Goal: Contribute content

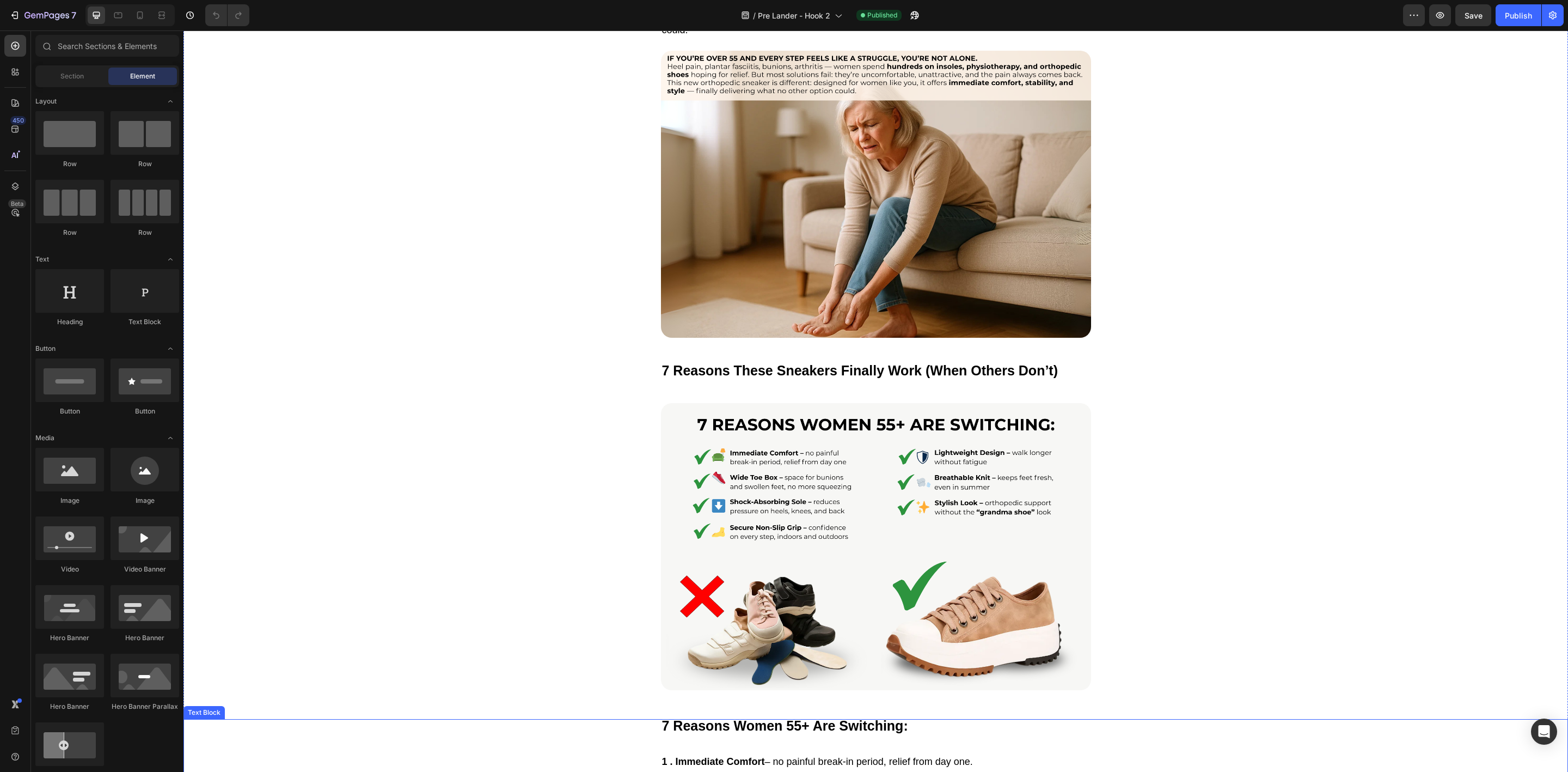
scroll to position [229, 0]
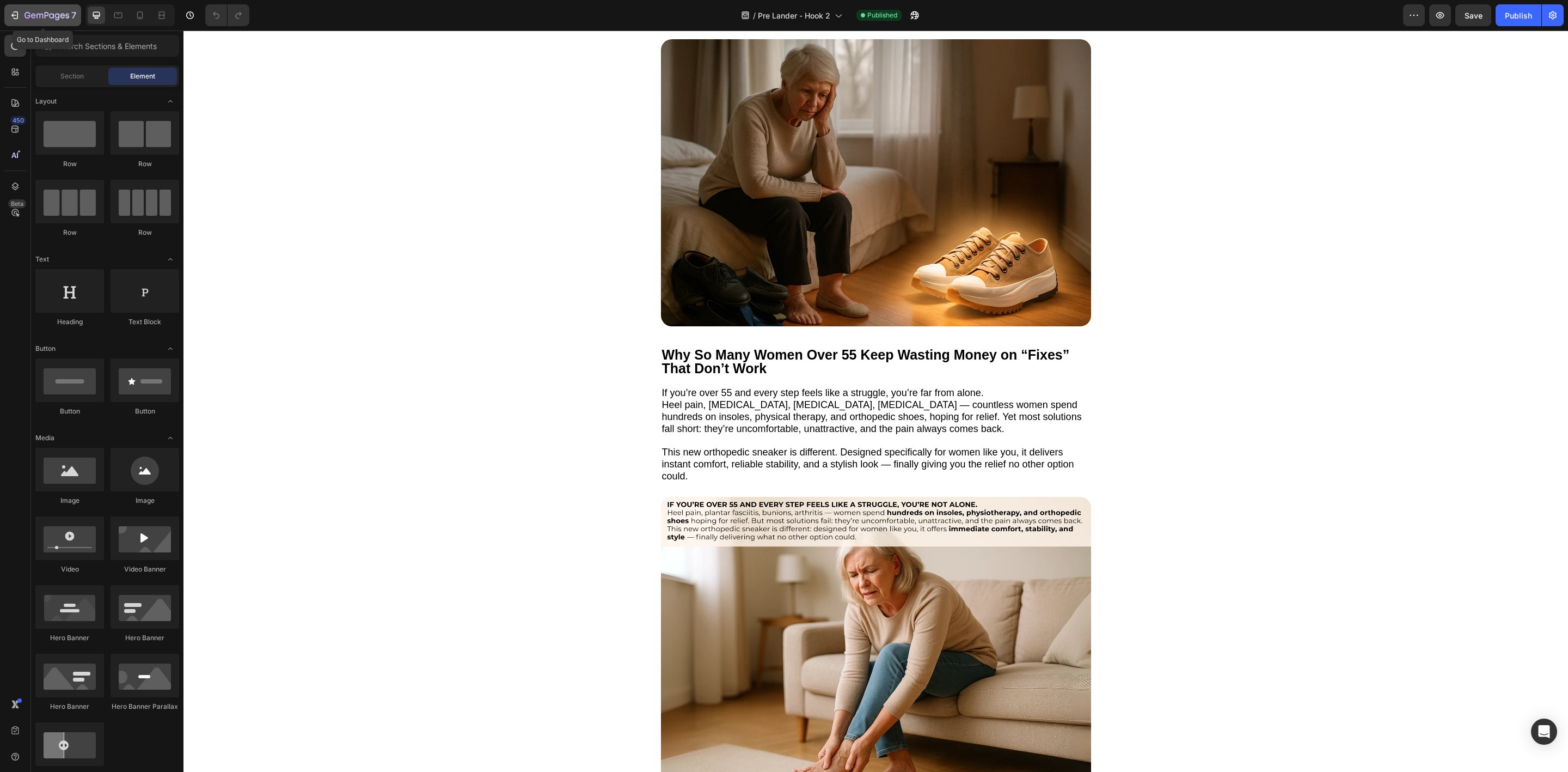
click at [31, 12] on icon "button" at bounding box center [46, 16] width 44 height 10
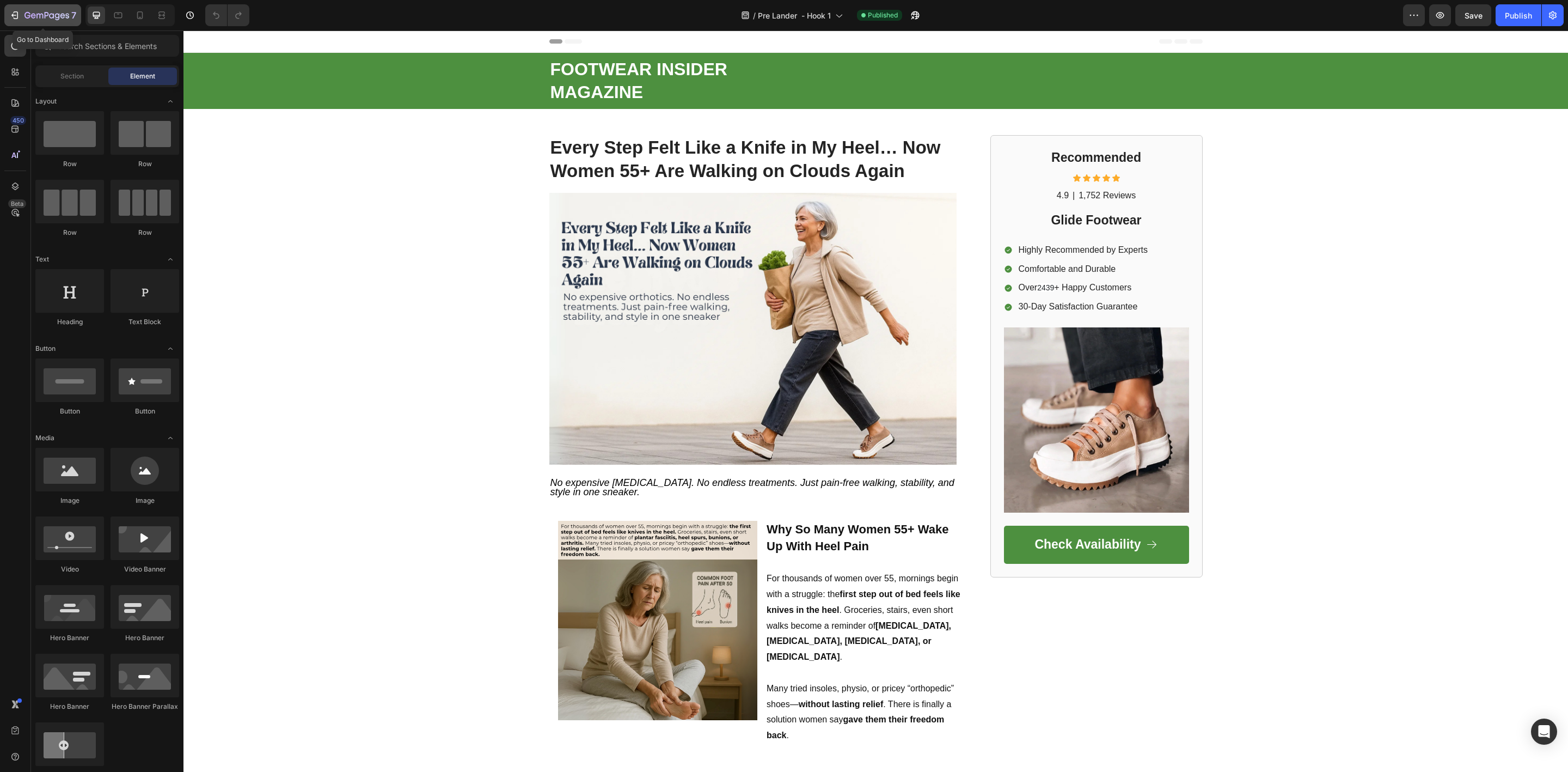
click at [22, 17] on div "7" at bounding box center [43, 15] width 67 height 13
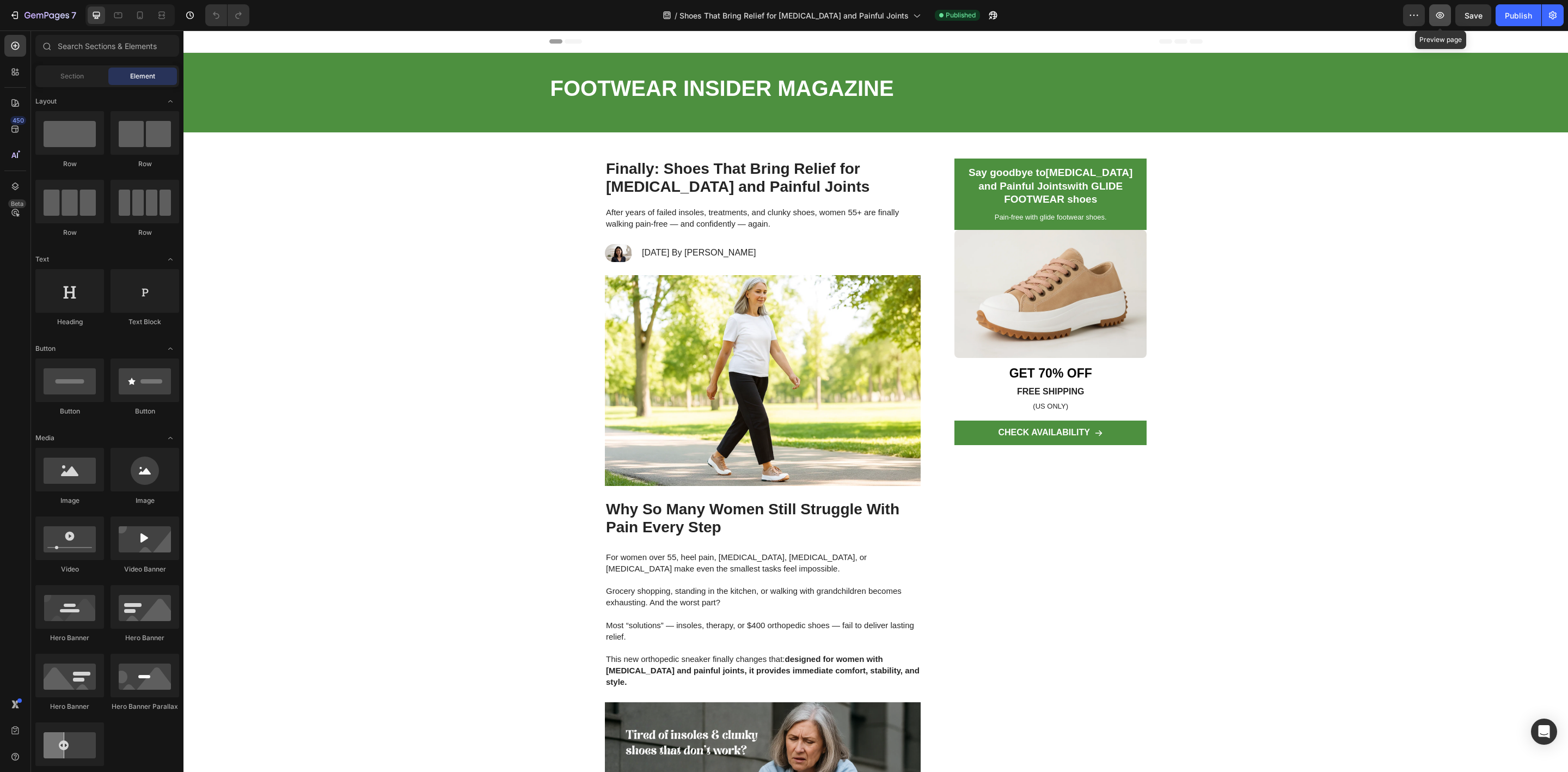
click at [1439, 18] on icon "button" at bounding box center [1440, 16] width 8 height 7
click at [21, 13] on div "7" at bounding box center [43, 15] width 67 height 13
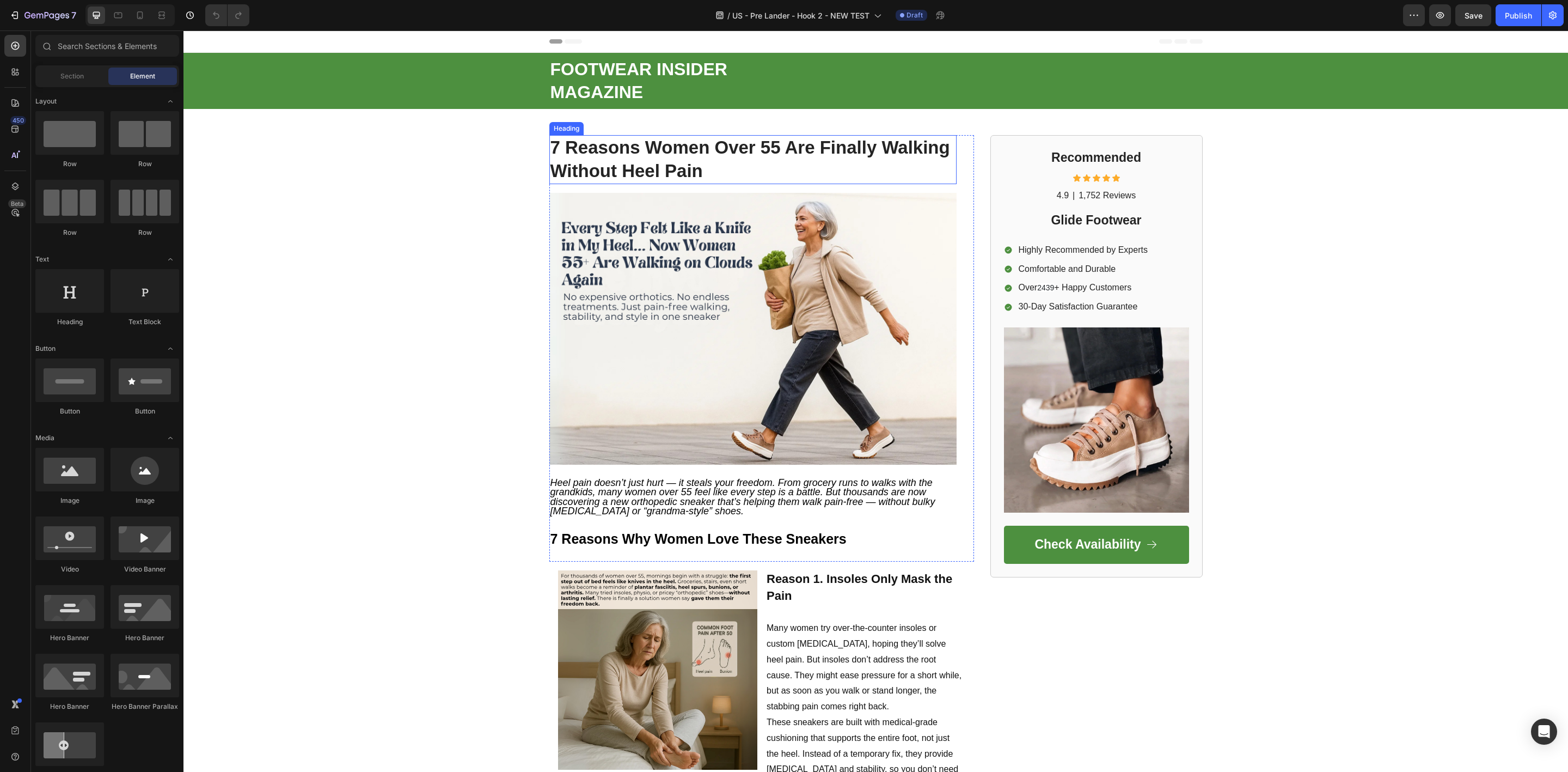
click at [621, 154] on strong "7 Reasons Women Over 55 Are Finally Walking Without Heel Pain" at bounding box center [751, 159] width 400 height 44
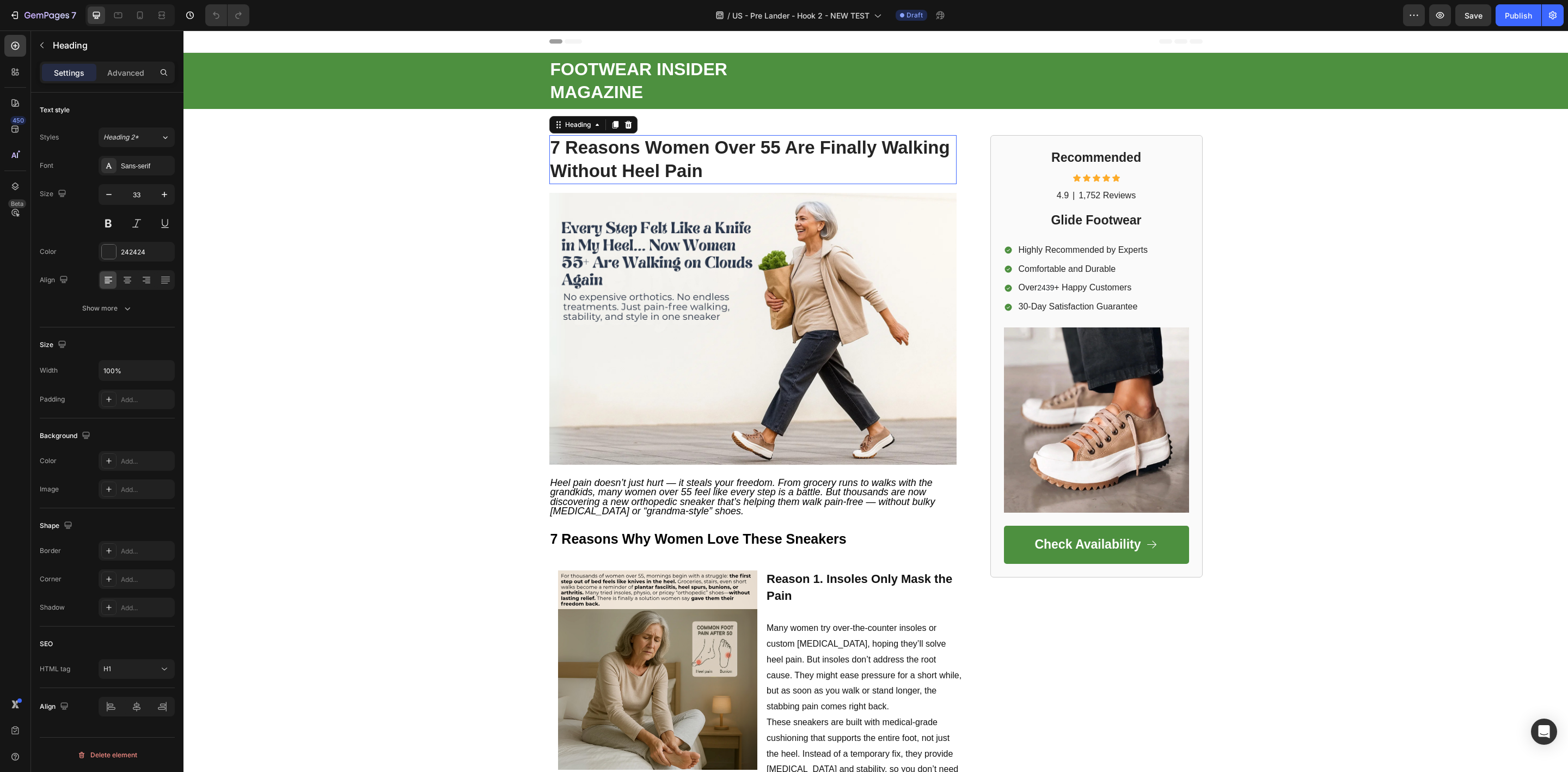
click at [621, 154] on strong "7 Reasons Women Over 55 Are Finally Walking Without Heel Pain" at bounding box center [751, 159] width 400 height 44
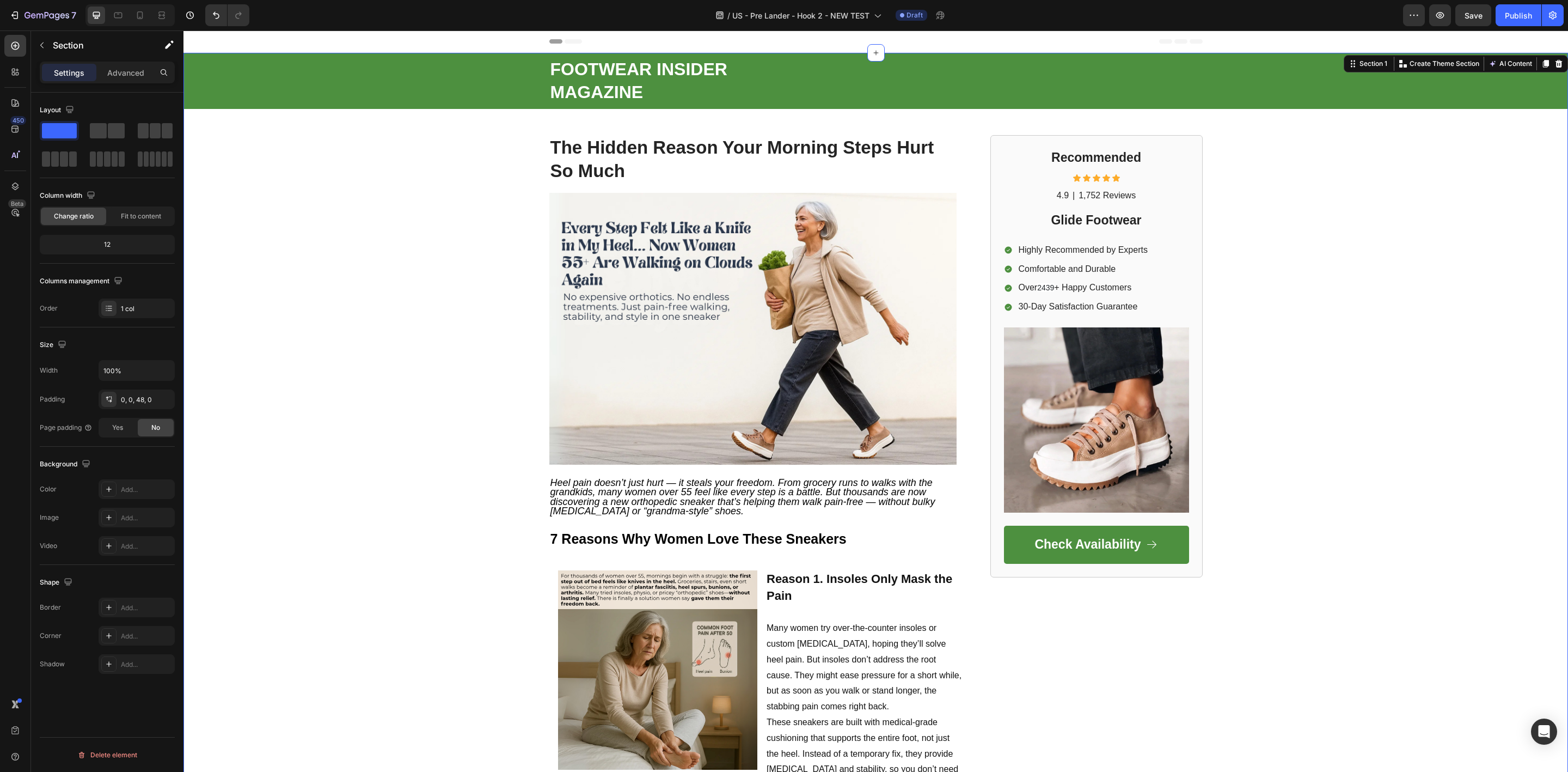
click at [599, 491] on span "Heel pain doesn’t just hurt — it steals your freedom. From grocery runs to walk…" at bounding box center [743, 497] width 385 height 40
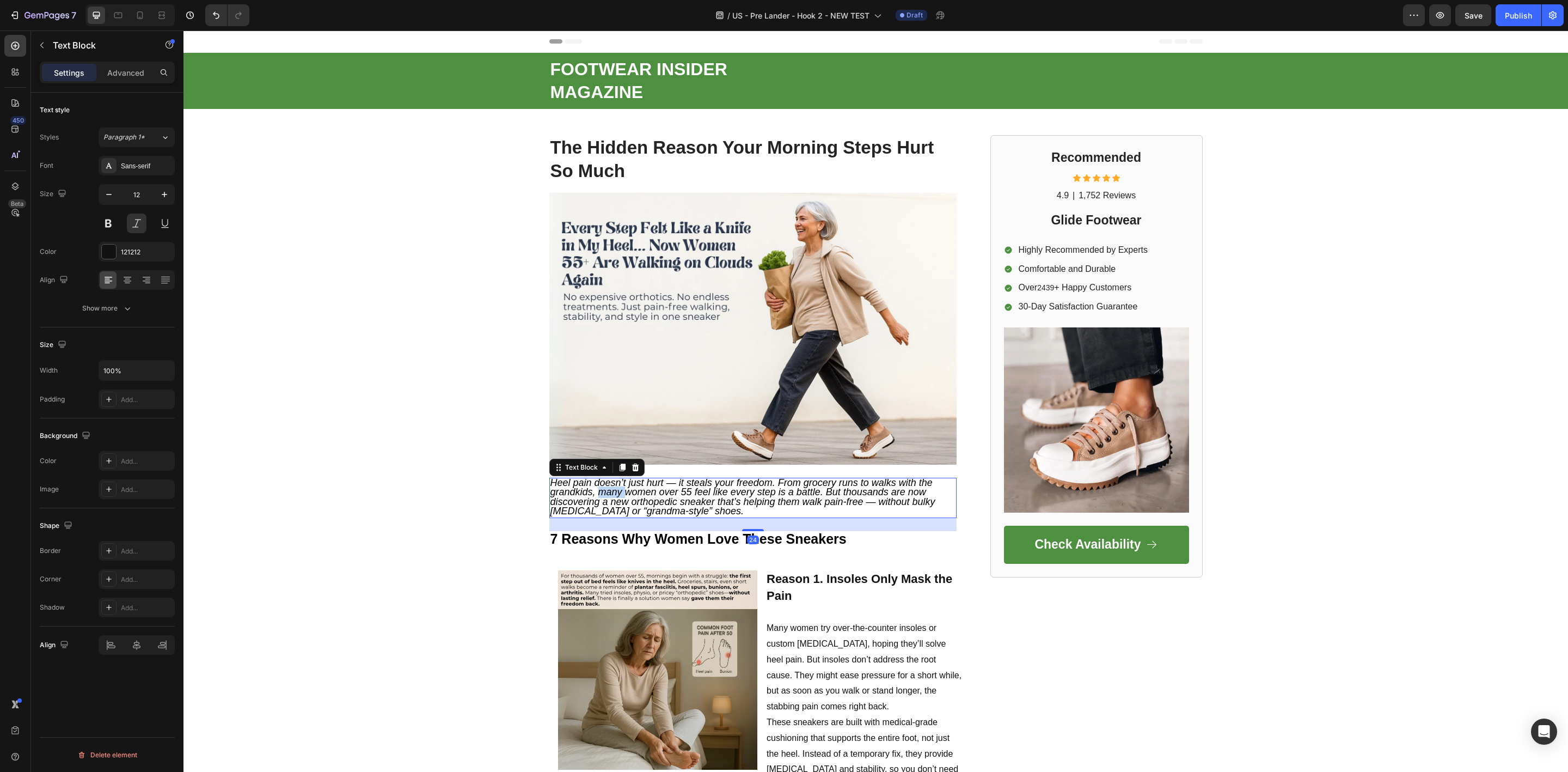
click at [599, 491] on span "Heel pain doesn’t just hurt — it steals your freedom. From grocery runs to walk…" at bounding box center [743, 497] width 385 height 40
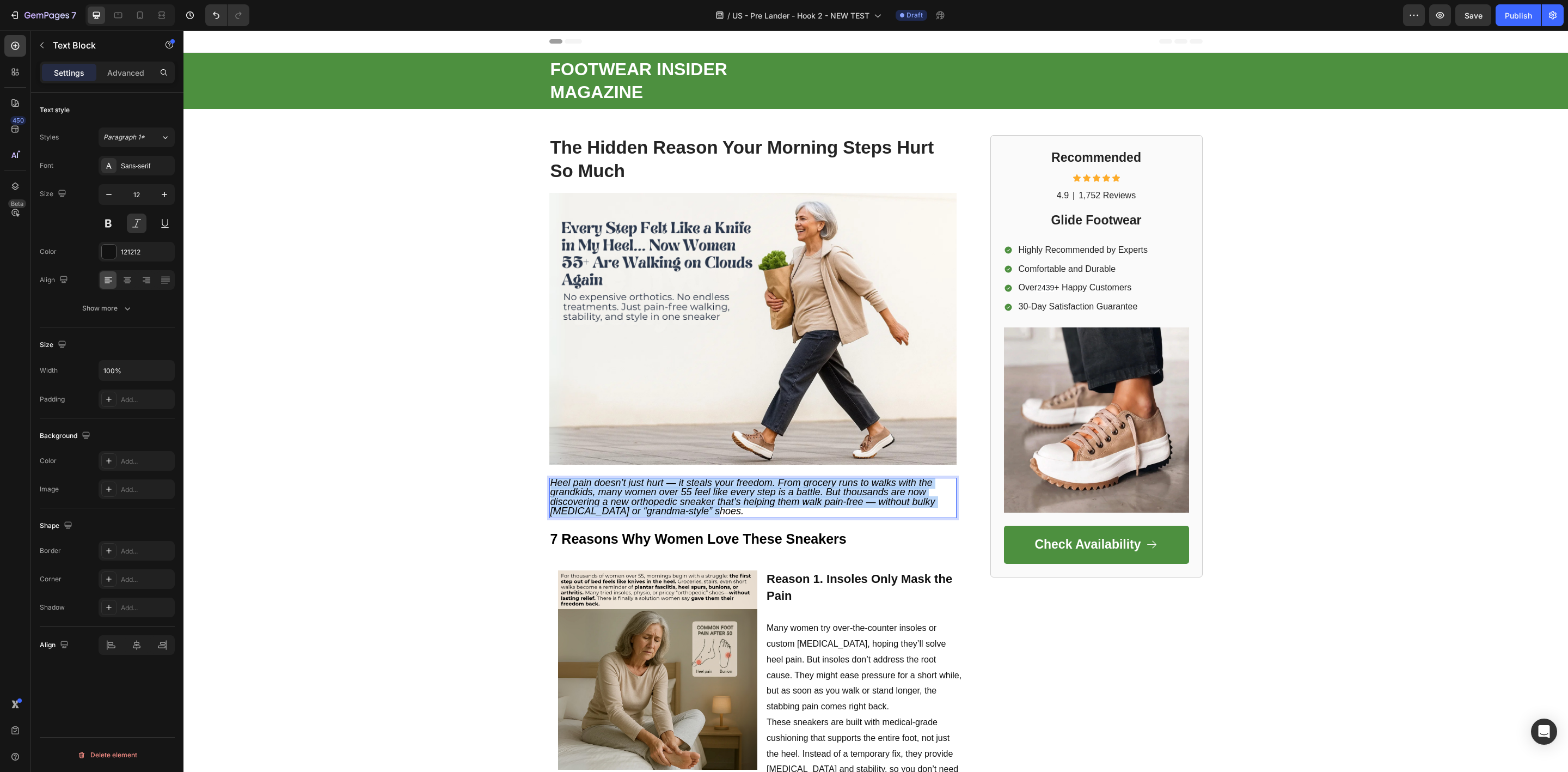
click at [599, 491] on span "Heel pain doesn’t just hurt — it steals your freedom. From grocery runs to walk…" at bounding box center [743, 497] width 385 height 40
type input "12"
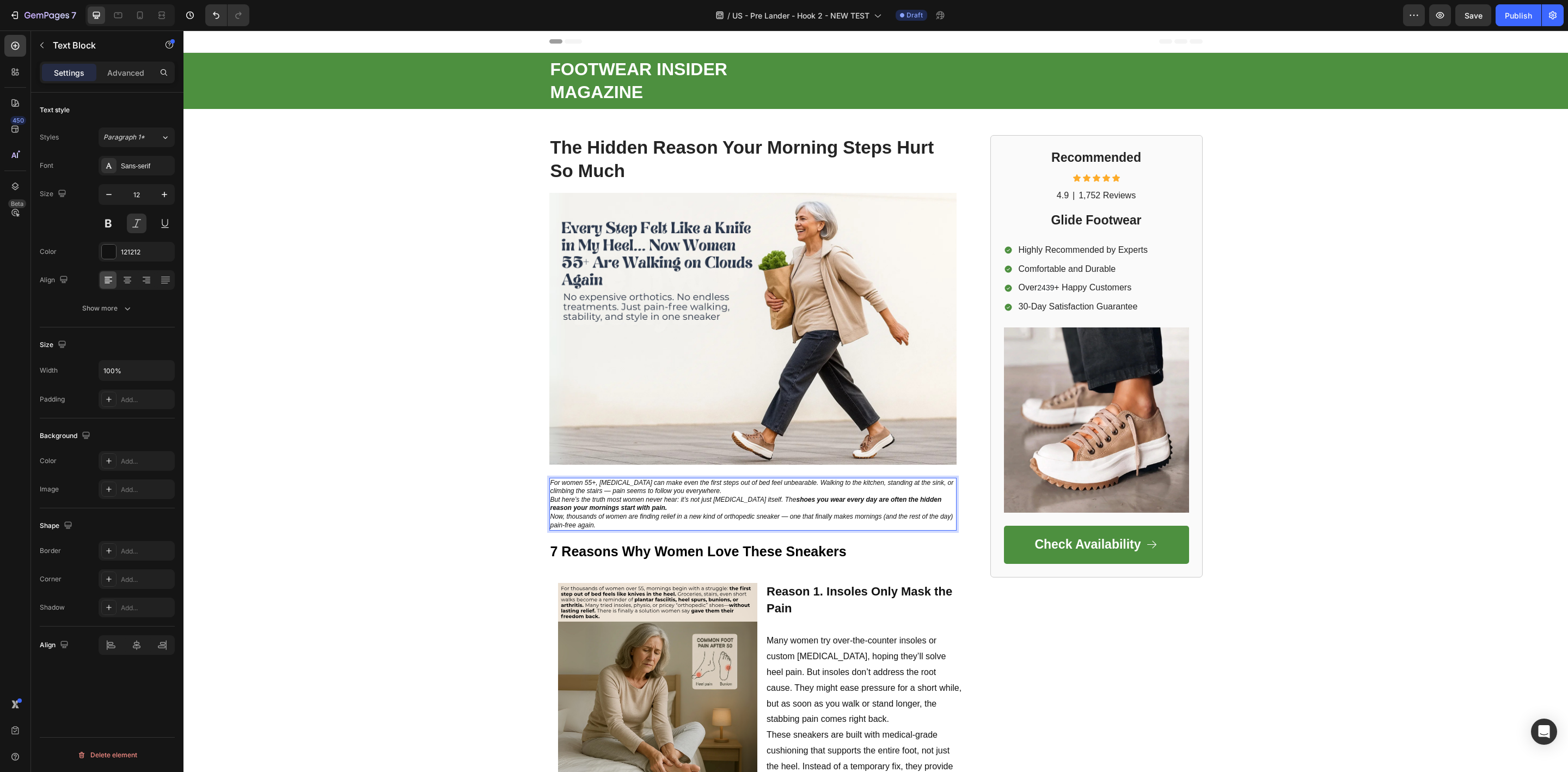
click at [614, 517] on p "Now, thousands of women are finding relief in a new kind of orthopedic sneaker …" at bounding box center [753, 521] width 405 height 17
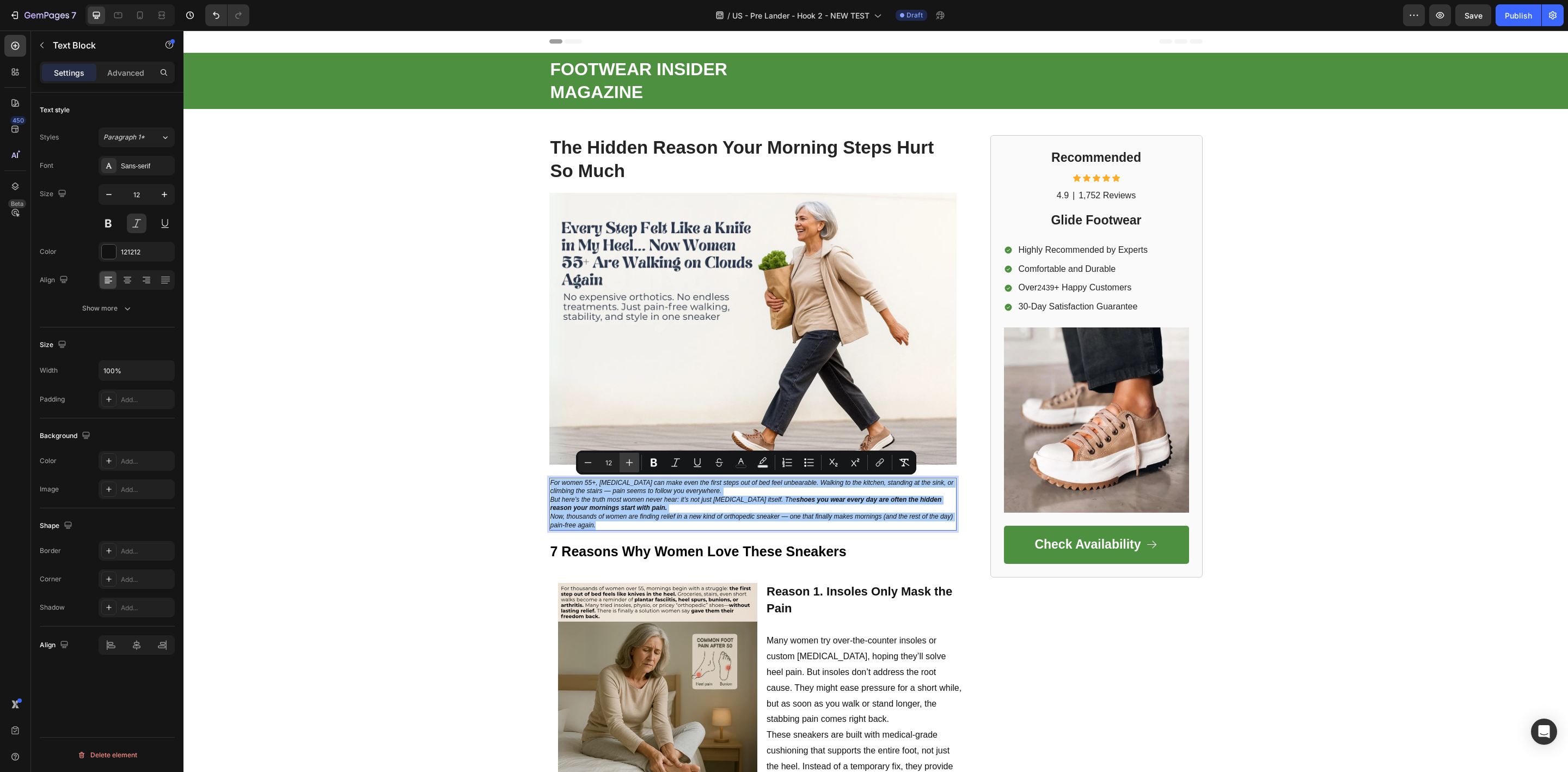
click at [629, 462] on icon "Editor contextual toolbar" at bounding box center [630, 463] width 7 height 7
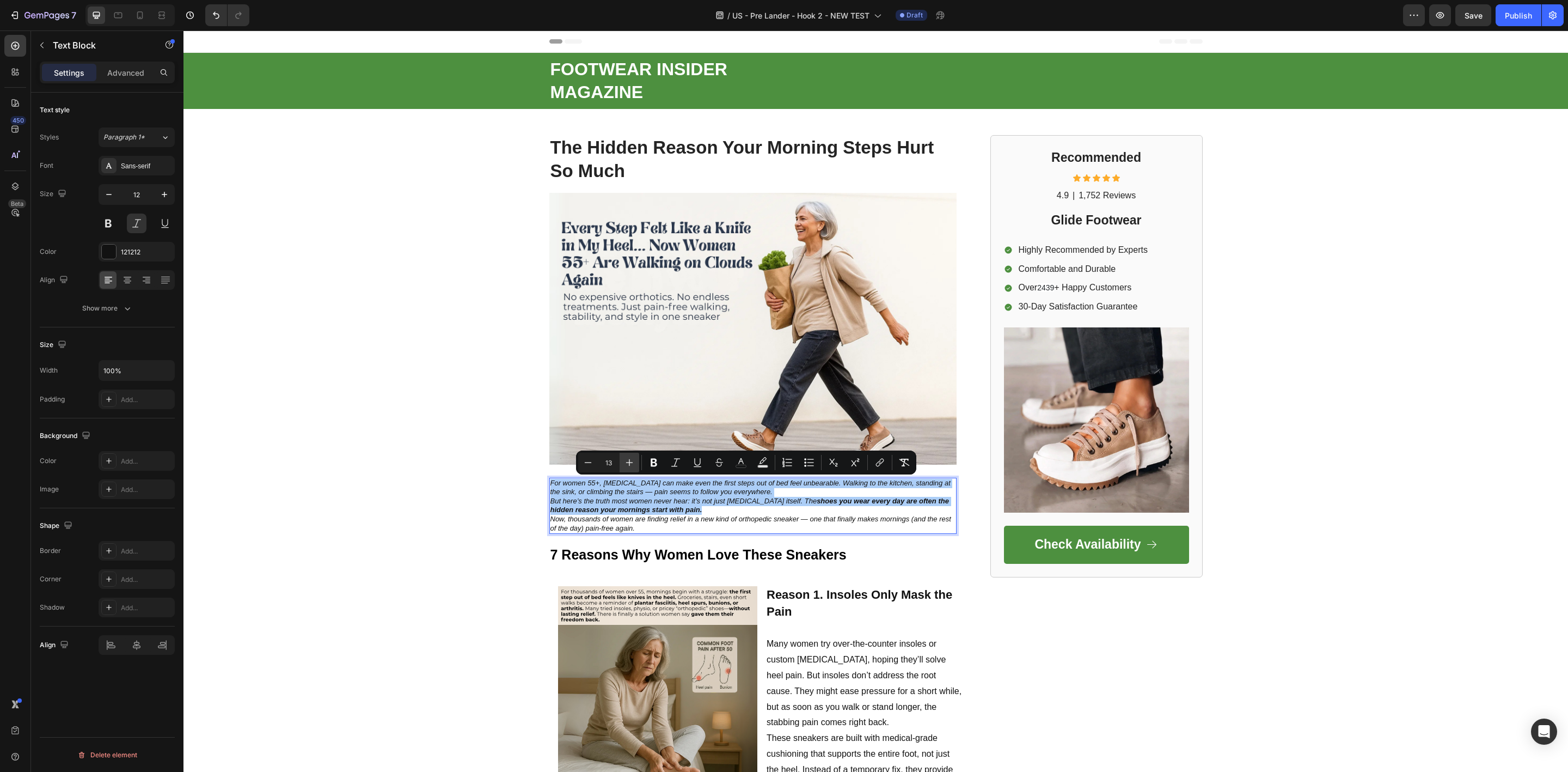
click at [629, 462] on icon "Editor contextual toolbar" at bounding box center [630, 463] width 7 height 7
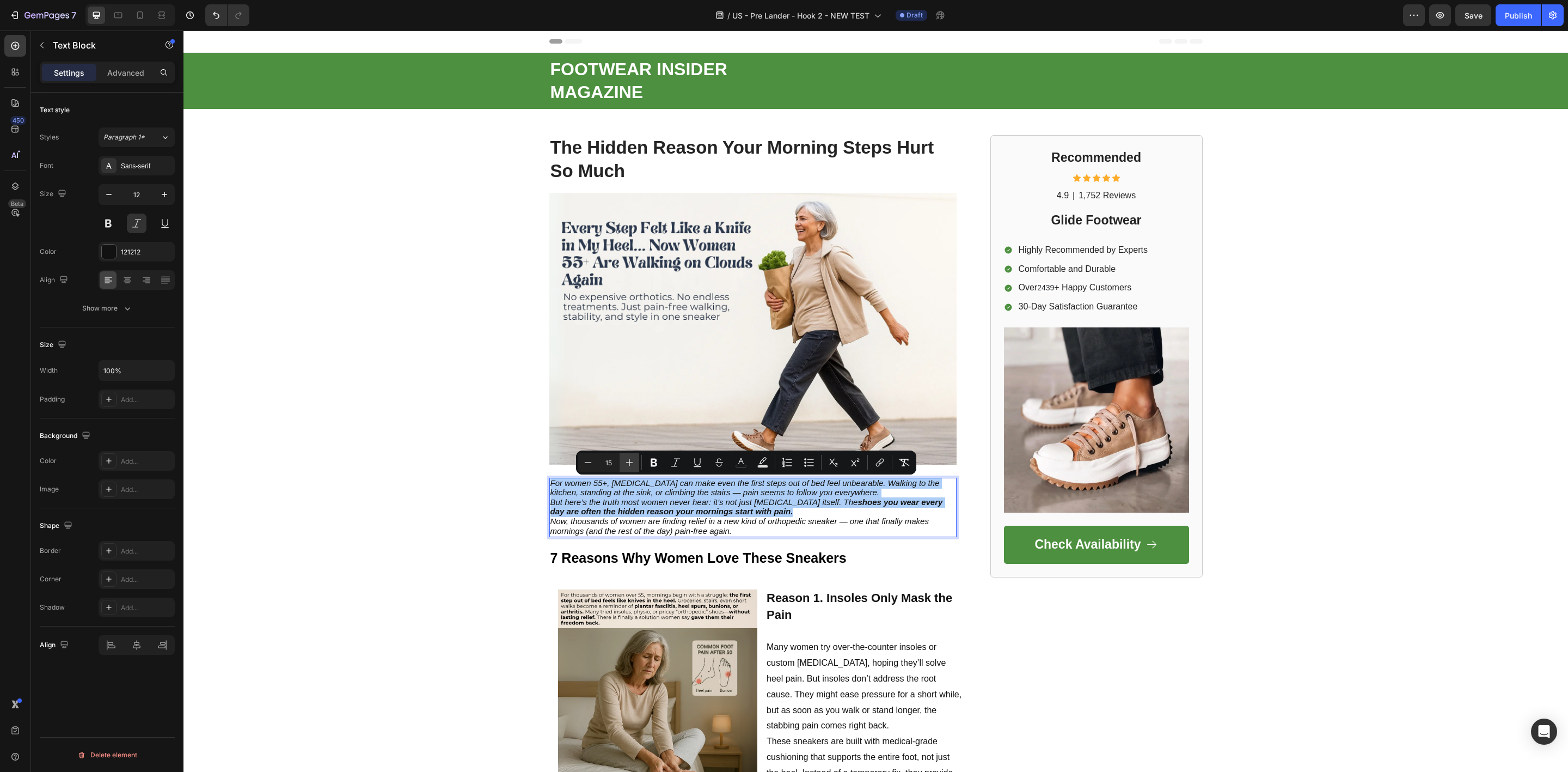
click at [629, 462] on icon "Editor contextual toolbar" at bounding box center [630, 463] width 7 height 7
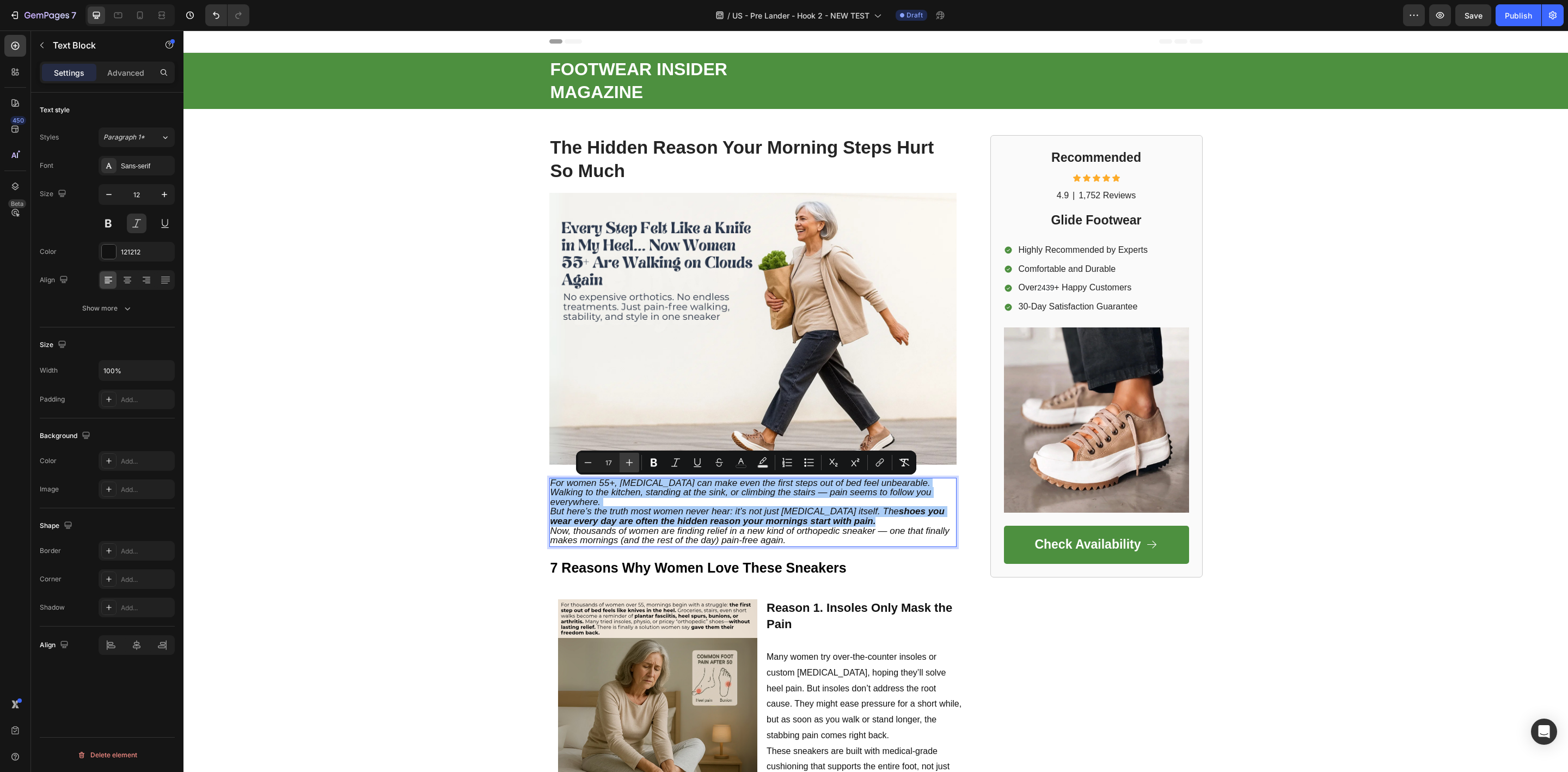
click at [629, 462] on icon "Editor contextual toolbar" at bounding box center [630, 463] width 7 height 7
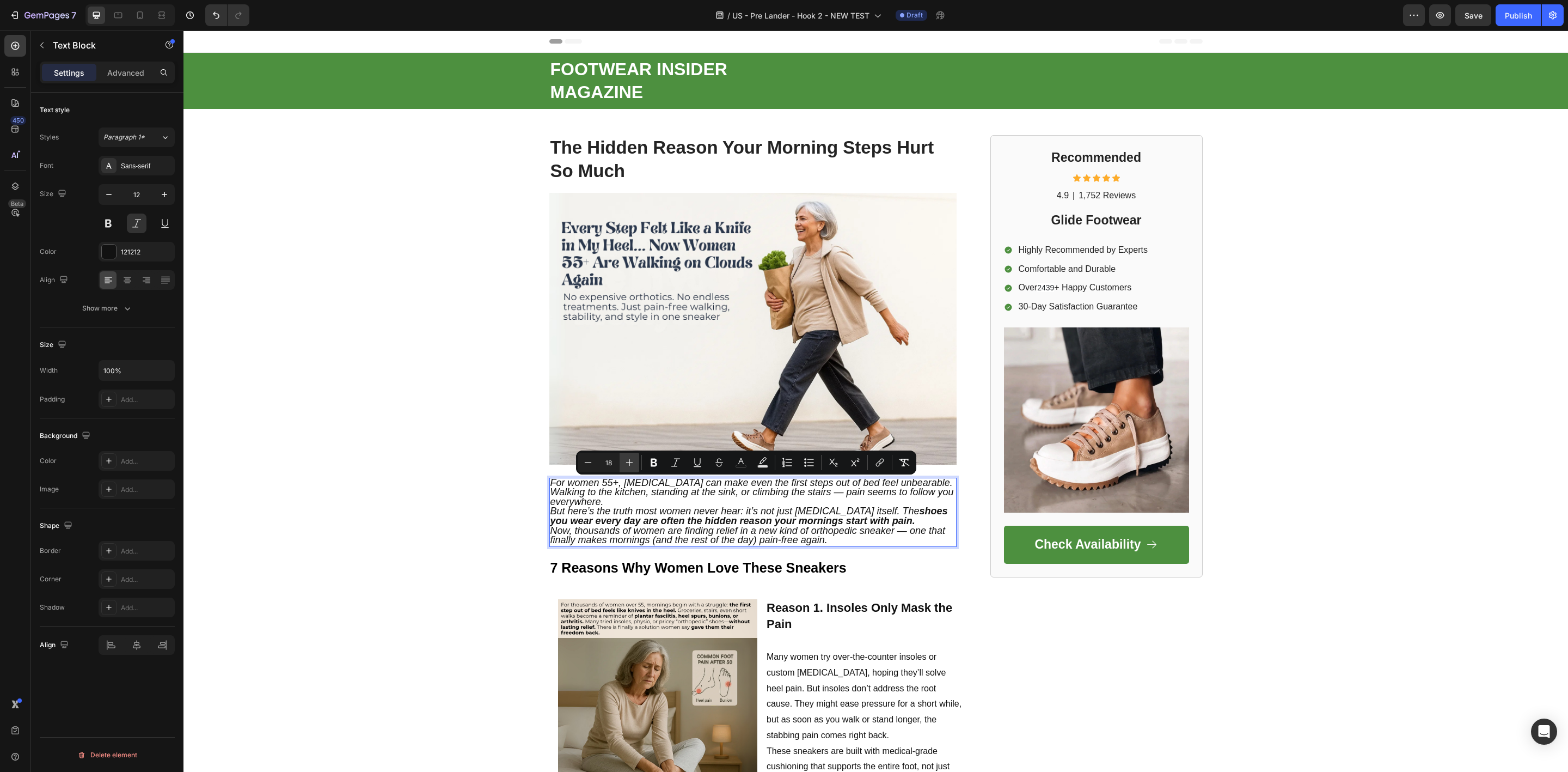
click at [629, 462] on icon "Editor contextual toolbar" at bounding box center [630, 463] width 7 height 7
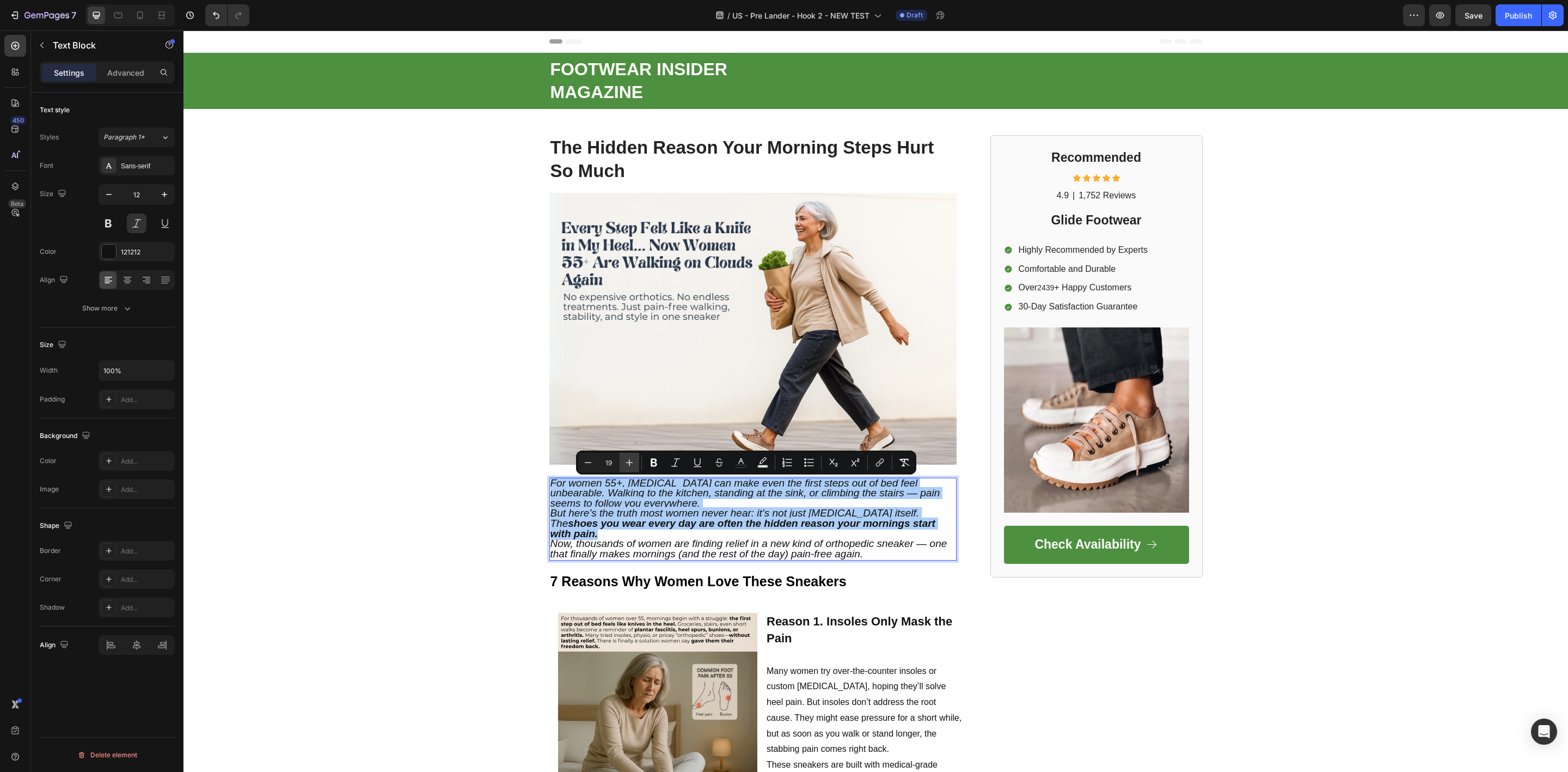
click at [629, 462] on icon "Editor contextual toolbar" at bounding box center [630, 463] width 7 height 7
type input "20"
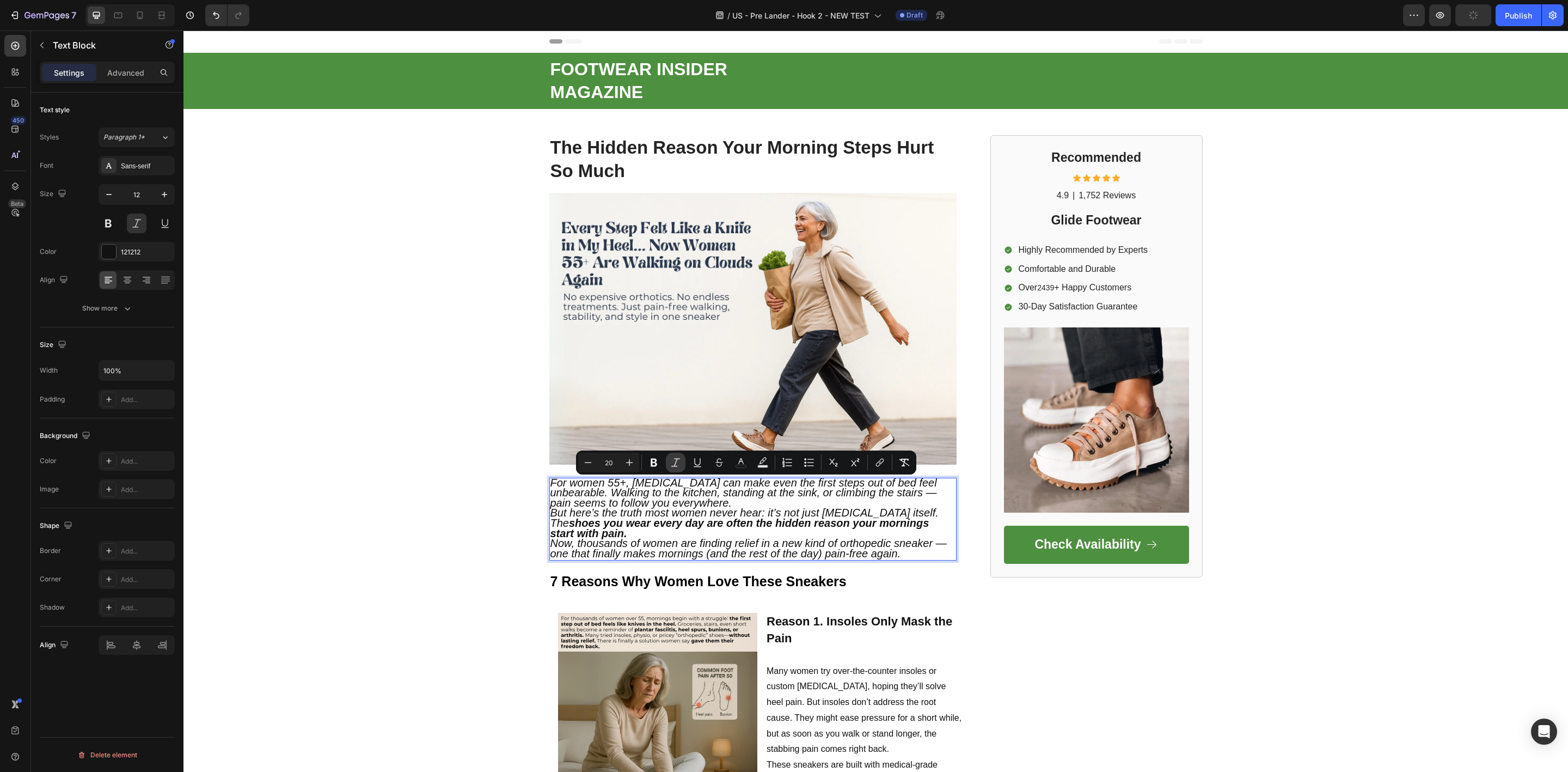
click at [670, 463] on icon "Editor contextual toolbar" at bounding box center [676, 462] width 11 height 11
click at [671, 466] on icon "Editor contextual toolbar" at bounding box center [676, 462] width 11 height 11
click at [132, 220] on button at bounding box center [136, 223] width 20 height 20
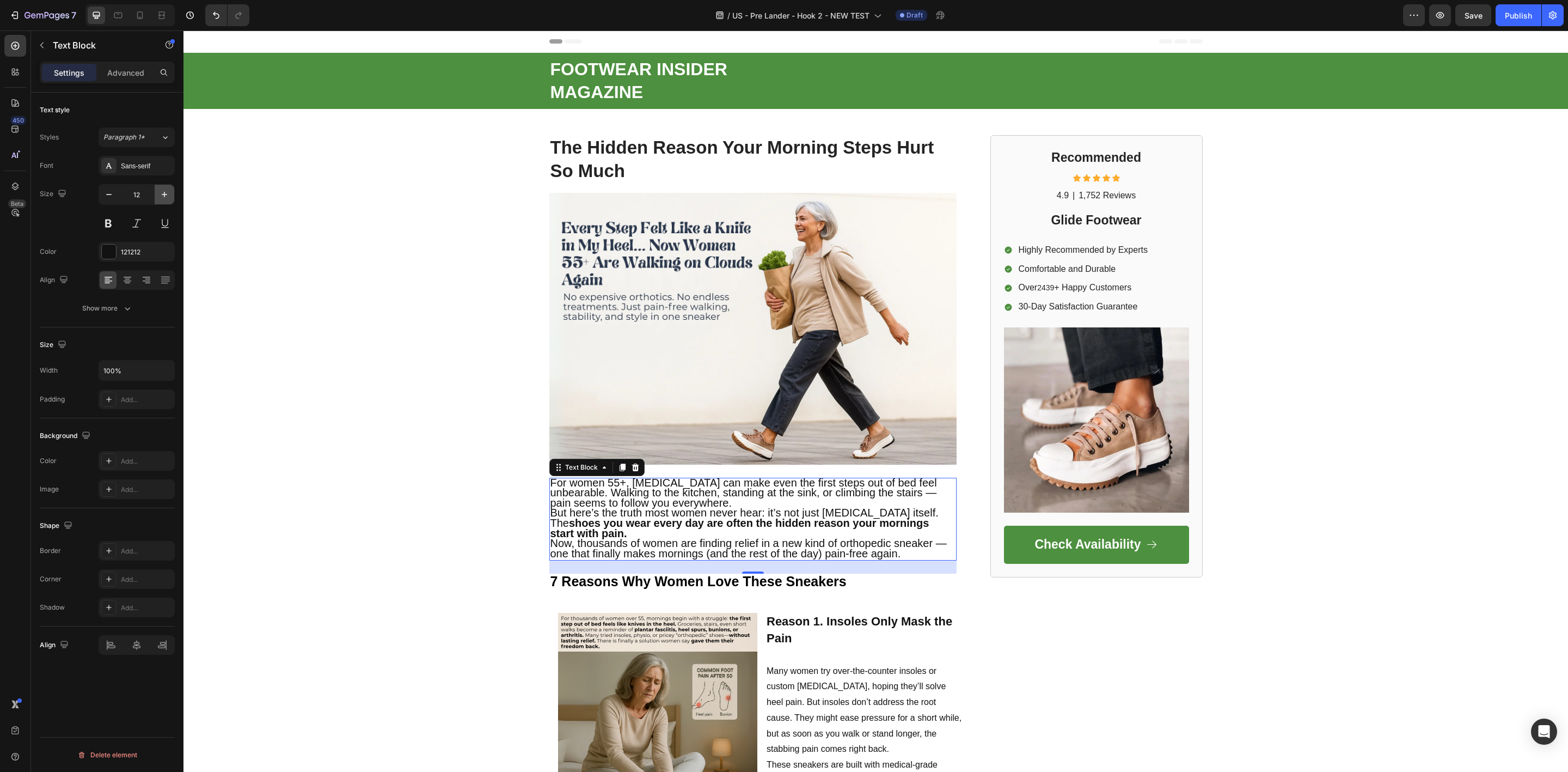
click at [167, 193] on icon "button" at bounding box center [164, 195] width 11 height 11
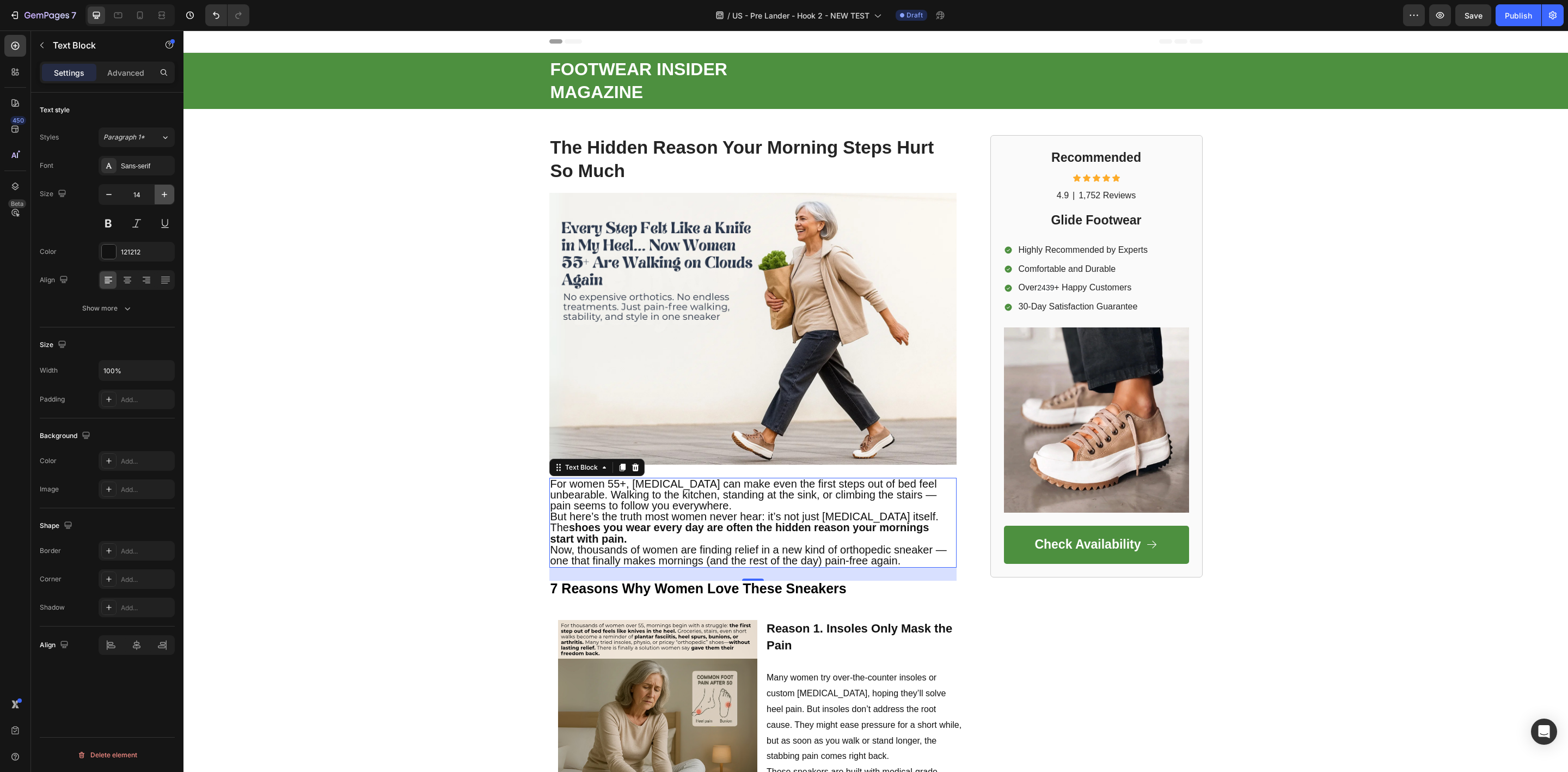
click at [167, 193] on icon "button" at bounding box center [164, 195] width 11 height 11
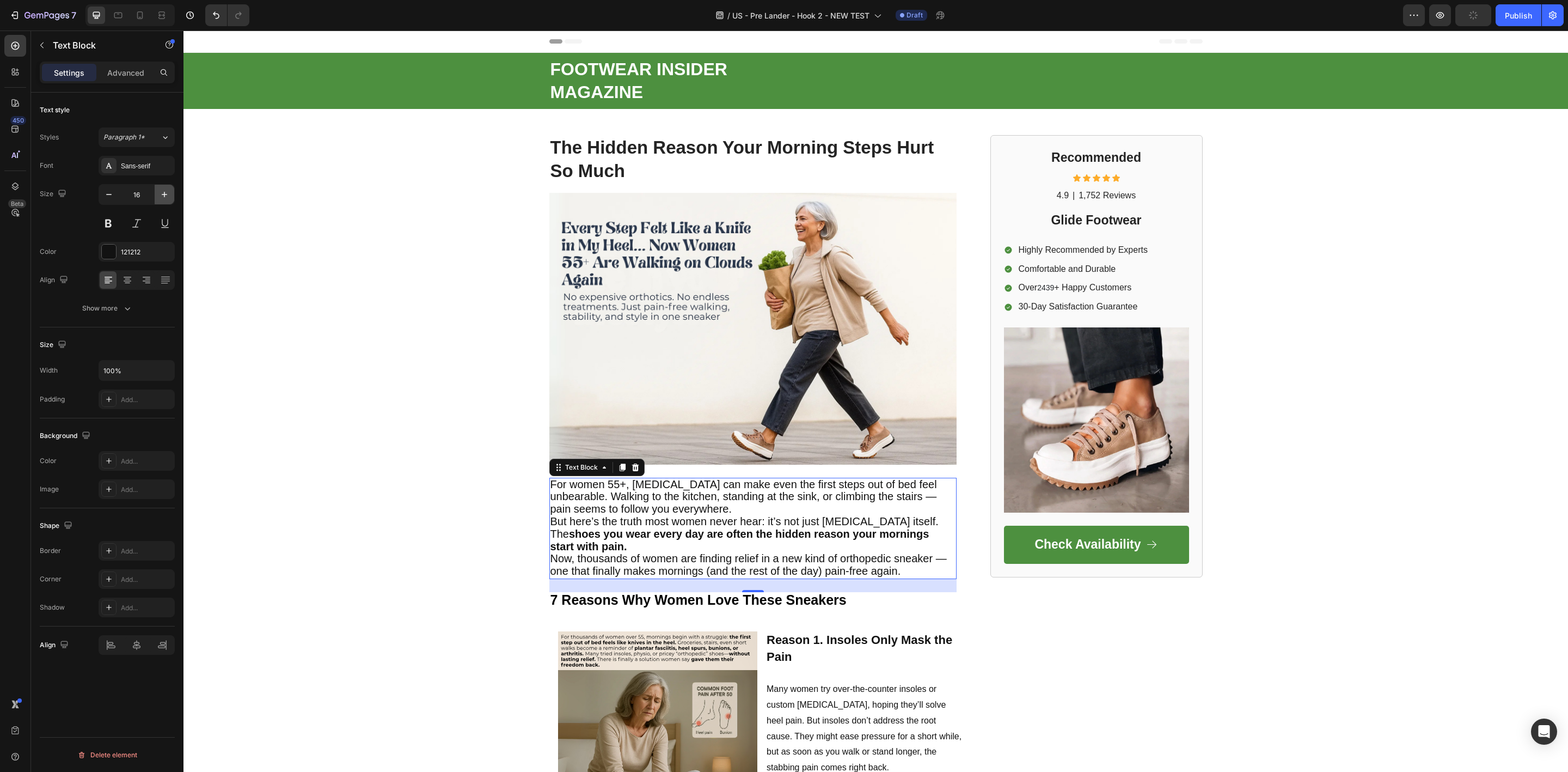
click at [166, 192] on icon "button" at bounding box center [164, 195] width 11 height 11
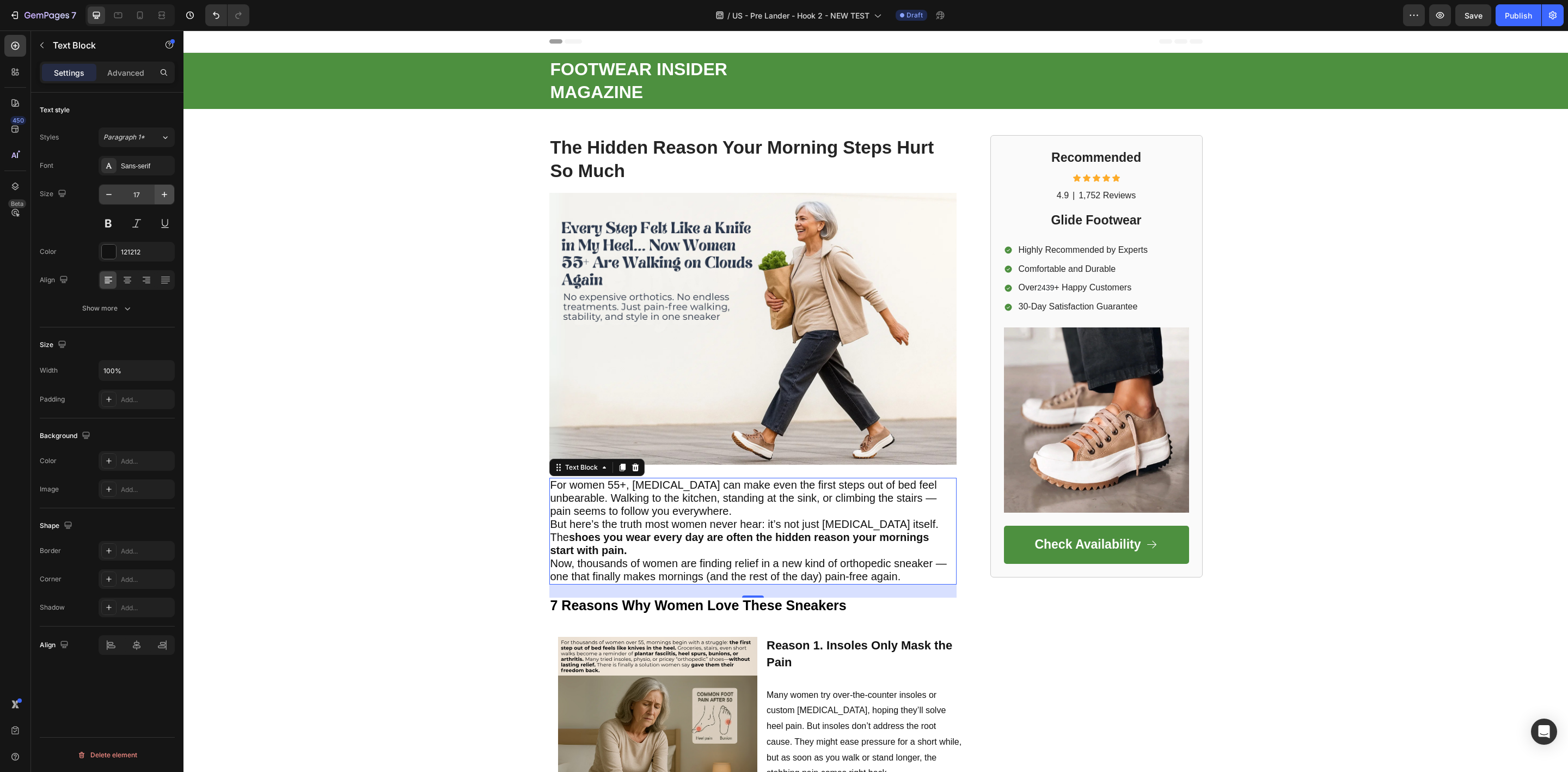
click at [166, 192] on icon "button" at bounding box center [164, 195] width 11 height 11
type input "18"
click at [644, 517] on span "For women 55+, plantar fasciitis can make even the first steps out of bed feel …" at bounding box center [744, 498] width 386 height 39
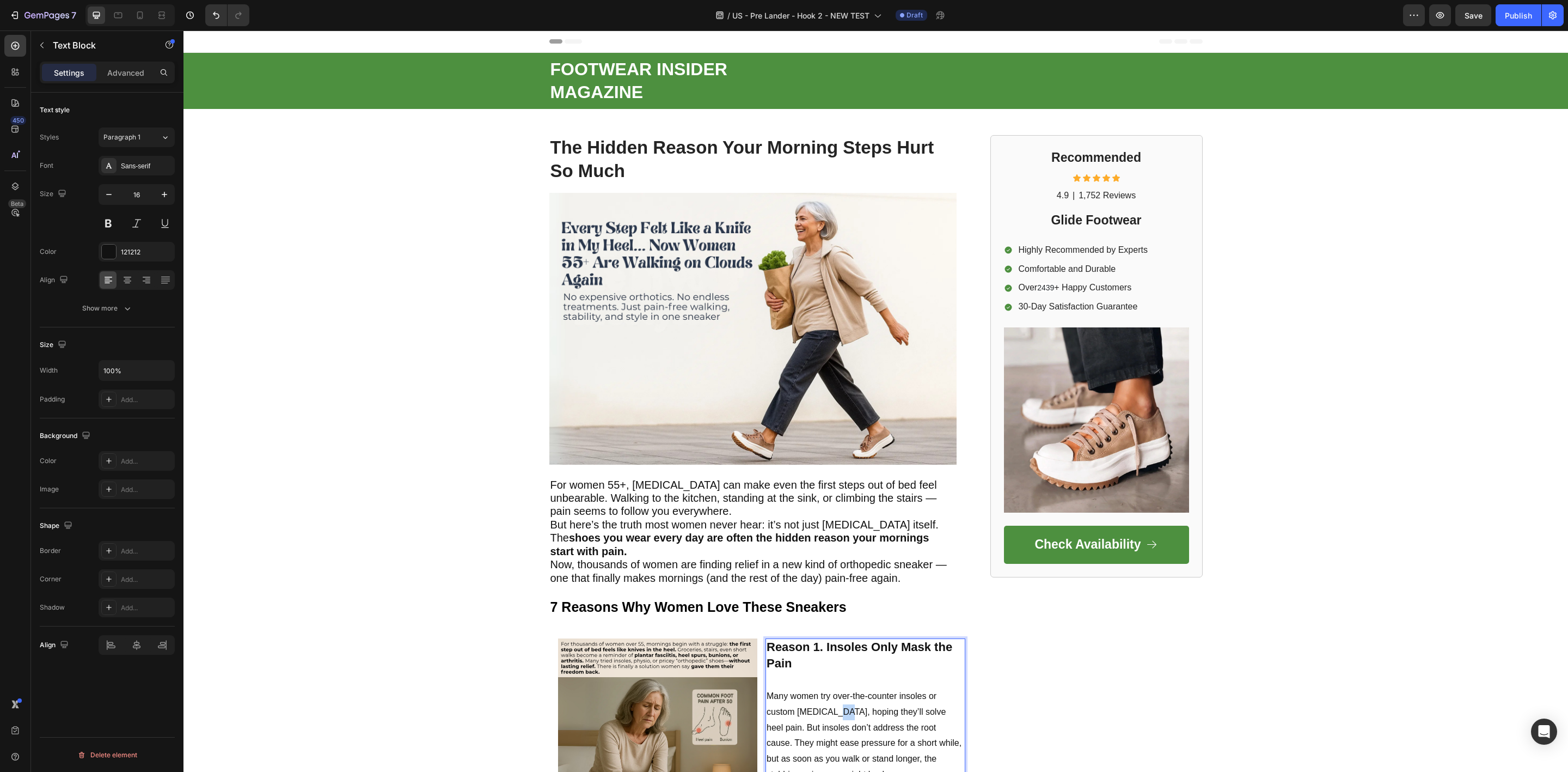
click at [824, 711] on p "Reason 1. Insoles Only Mask the Pain Many women try over-the-counter insoles or…" at bounding box center [865, 711] width 198 height 143
click at [824, 710] on p "Reason 1. Insoles Only Mask the Pain Many women try over-the-counter insoles or…" at bounding box center [865, 711] width 198 height 143
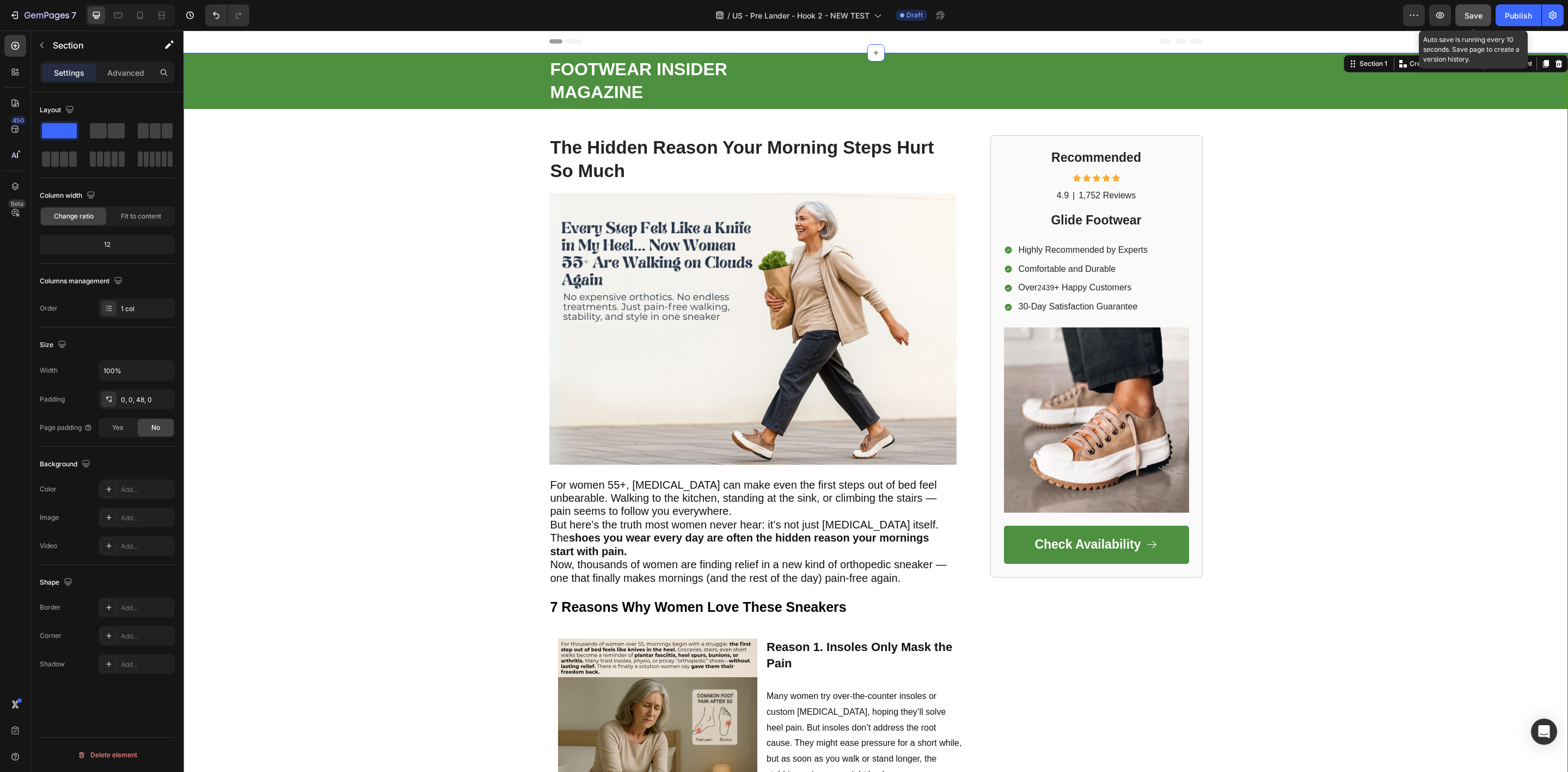
click at [1475, 14] on span "Save" at bounding box center [1473, 16] width 18 height 10
